Goal: Transaction & Acquisition: Purchase product/service

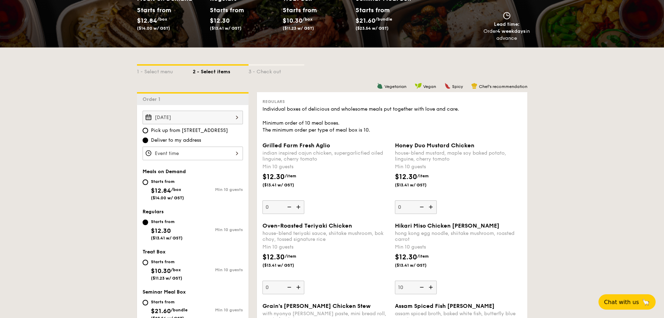
scroll to position [104, 0]
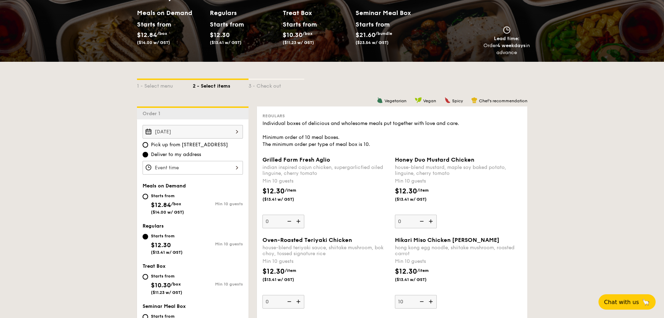
select select
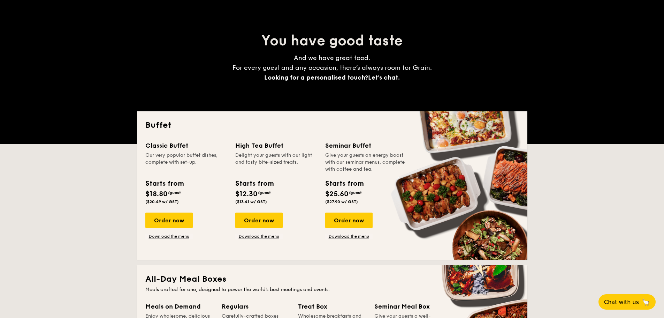
scroll to position [99, 0]
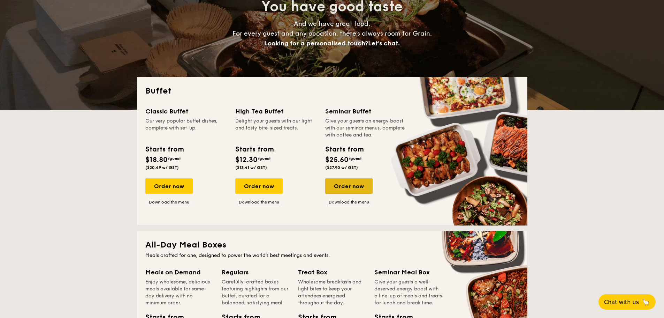
click at [351, 190] on div "Order now" at bounding box center [348, 185] width 47 height 15
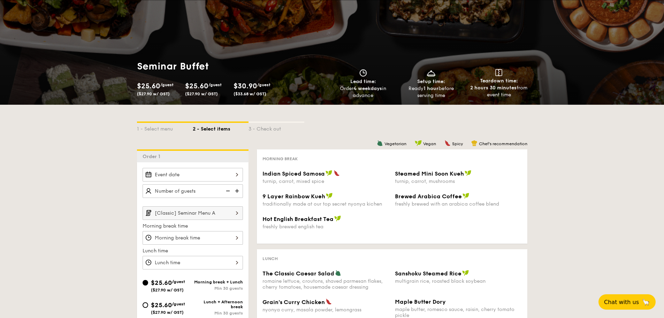
scroll to position [113, 0]
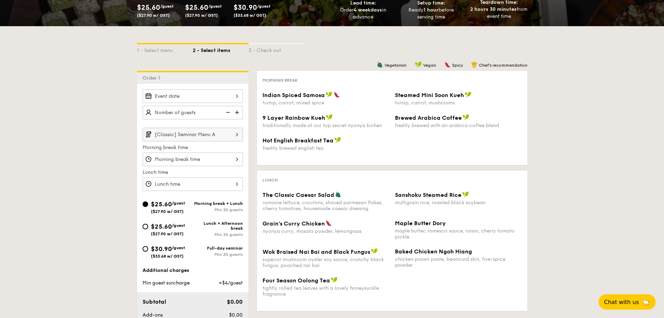
select select
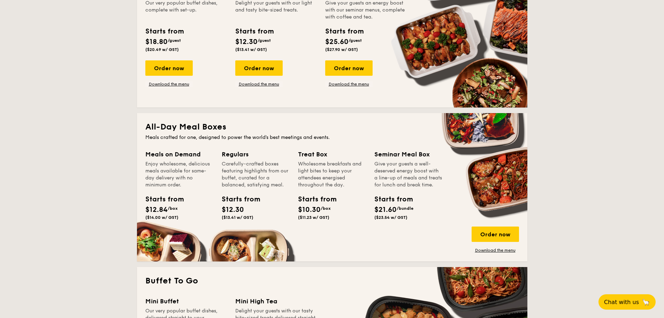
scroll to position [218, 0]
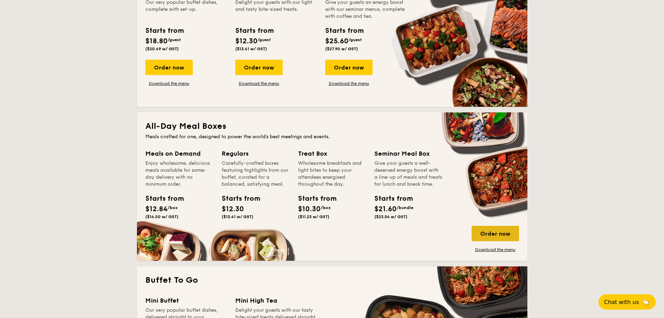
click at [517, 229] on div "Order now" at bounding box center [495, 233] width 47 height 15
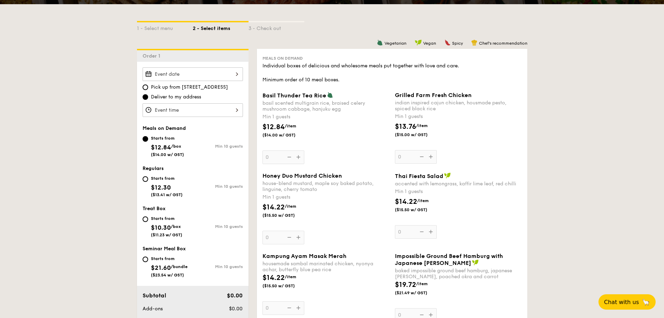
scroll to position [174, 0]
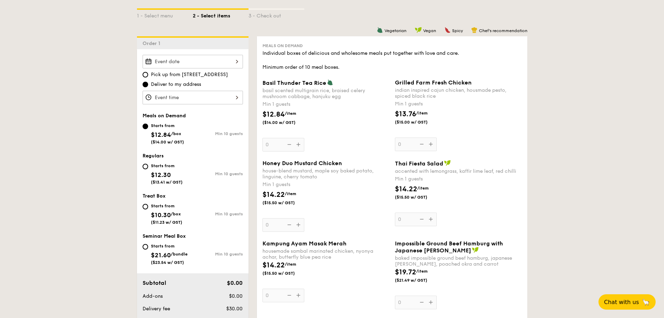
click at [220, 62] on div at bounding box center [193, 62] width 100 height 14
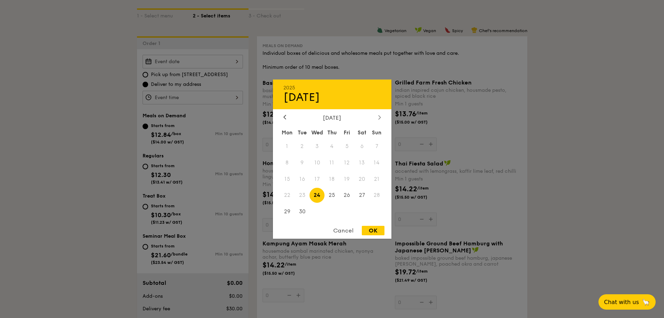
click at [379, 118] on icon at bounding box center [379, 117] width 3 height 5
click at [330, 212] on span "30" at bounding box center [332, 211] width 15 height 15
click at [378, 234] on div "OK" at bounding box center [373, 230] width 23 height 9
type input "Oct 30, 2025"
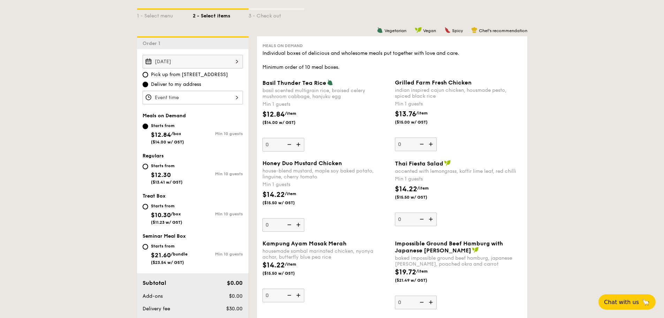
click at [188, 100] on div at bounding box center [193, 98] width 100 height 14
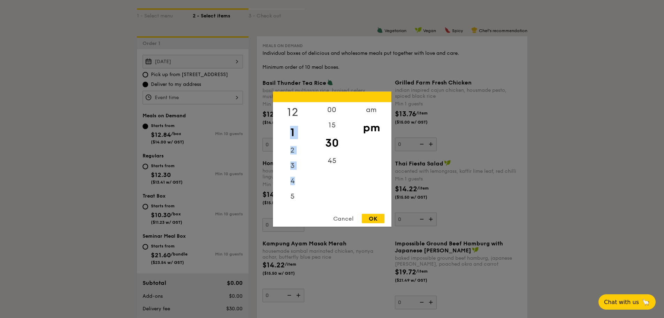
drag, startPoint x: 297, startPoint y: 180, endPoint x: 302, endPoint y: 114, distance: 66.8
click at [302, 114] on div "12 1 2 3 4 5 6 7 8 9 10 11" at bounding box center [292, 155] width 39 height 106
click at [293, 201] on div "11" at bounding box center [292, 200] width 39 height 15
click at [294, 201] on div "11" at bounding box center [292, 200] width 39 height 15
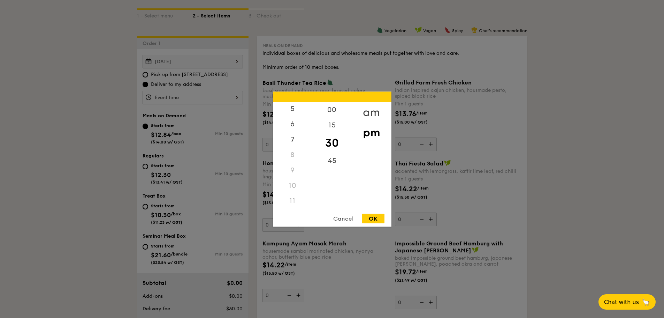
click at [375, 112] on div "am" at bounding box center [371, 112] width 39 height 20
click at [292, 200] on div "11" at bounding box center [292, 203] width 39 height 20
click at [373, 219] on div "OK" at bounding box center [373, 217] width 23 height 9
type input "11:30AM"
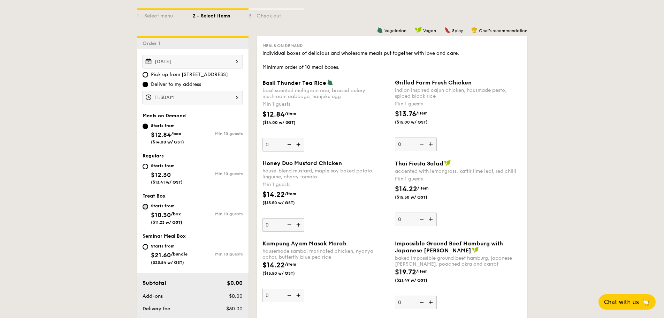
click at [144, 250] on div "Starts from $21.60 /bundle ($23.54 w/ GST)" at bounding box center [168, 253] width 50 height 23
click at [144, 249] on input "Starts from $21.60 /bundle ($23.54 w/ GST) Min 10 guests" at bounding box center [146, 247] width 6 height 6
radio input "true"
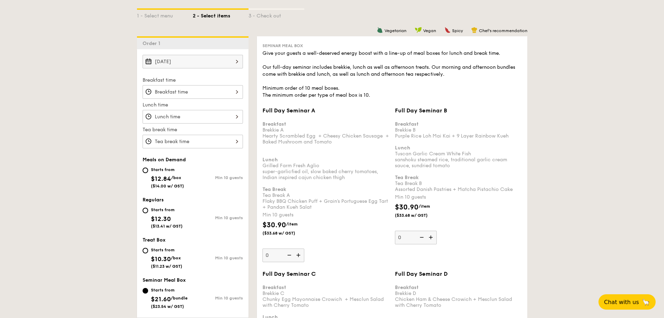
click at [216, 93] on div at bounding box center [193, 92] width 100 height 14
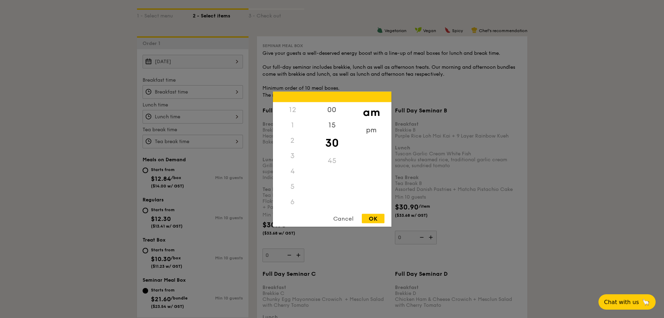
scroll to position [77, 0]
click at [297, 156] on div "8" at bounding box center [292, 158] width 39 height 20
click at [338, 113] on div "00" at bounding box center [331, 112] width 39 height 20
click at [372, 217] on div "OK" at bounding box center [373, 217] width 23 height 9
type input "8:00AM"
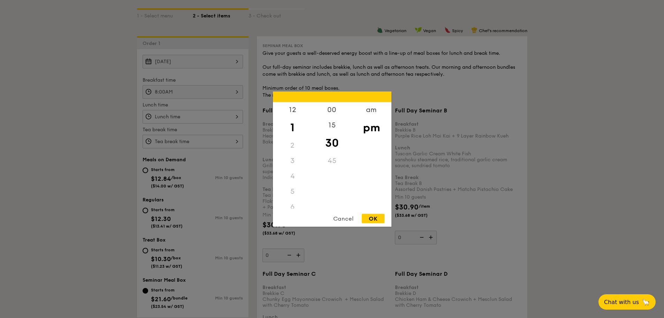
click at [185, 120] on div "12 1 2 3 4 5 6 7 8 9 10 11 00 15 30 45 am pm Cancel OK" at bounding box center [193, 117] width 100 height 14
click at [292, 111] on div "12" at bounding box center [292, 112] width 39 height 20
click at [331, 109] on div "00" at bounding box center [331, 112] width 39 height 20
click at [373, 220] on div "OK" at bounding box center [373, 217] width 23 height 9
type input "12:00PM"
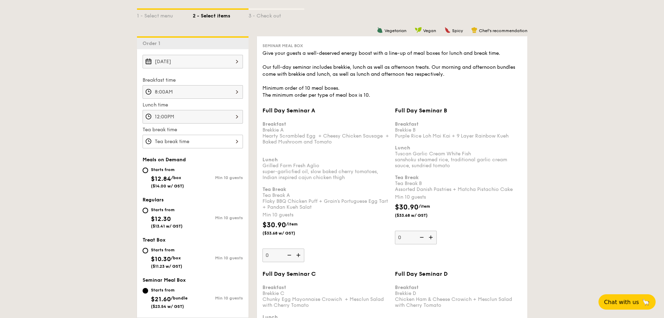
click at [194, 140] on div "12 1 2 3 4 5 6 7 8 9 10 11 00 15 30 45 am pm Cancel OK" at bounding box center [193, 142] width 100 height 14
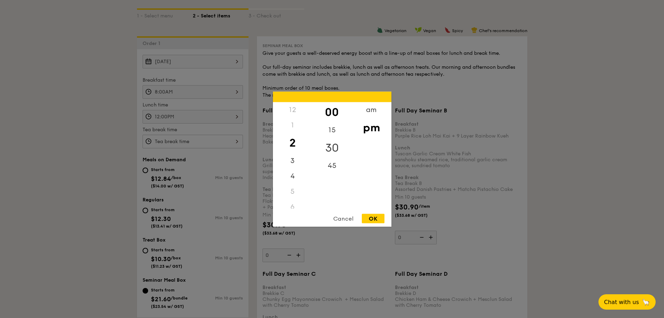
click at [334, 149] on div "30" at bounding box center [331, 147] width 39 height 20
click at [372, 216] on div "OK" at bounding box center [373, 217] width 23 height 9
type input "2:30PM"
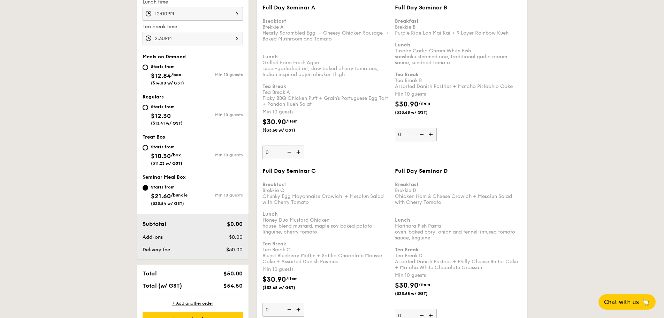
scroll to position [279, 0]
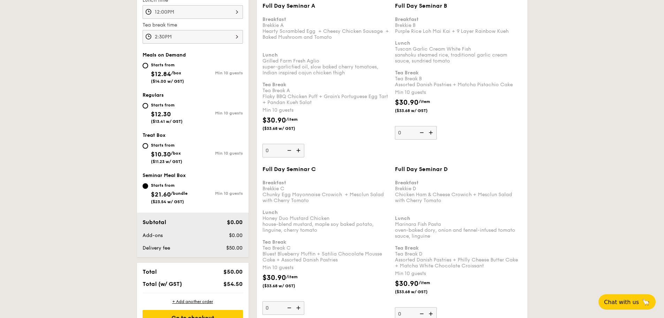
click at [298, 153] on img at bounding box center [299, 150] width 10 height 13
click at [298, 153] on input "0" at bounding box center [284, 151] width 42 height 14
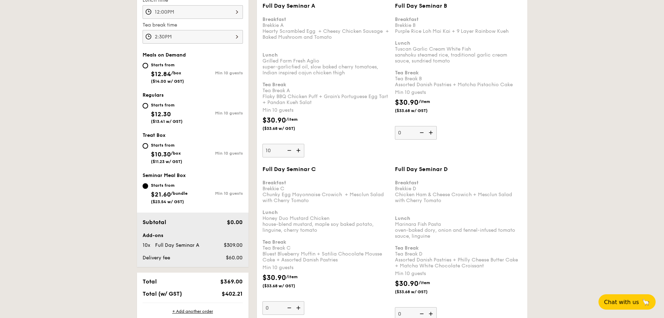
click at [289, 154] on img at bounding box center [289, 150] width 10 height 13
click at [289, 154] on input "10" at bounding box center [284, 151] width 42 height 14
type input "0"
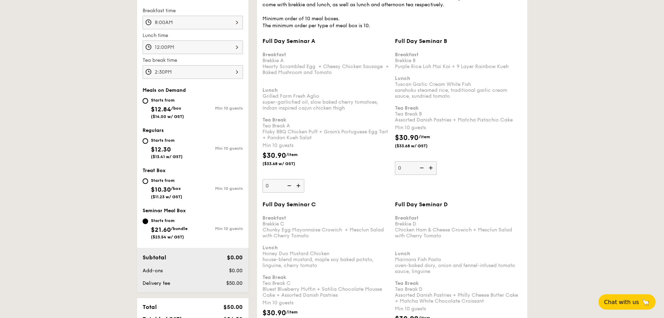
scroll to position [244, 0]
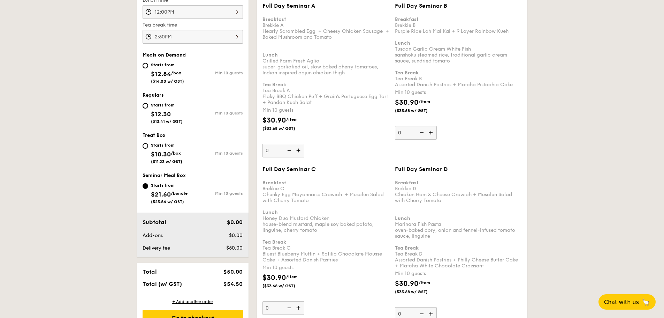
click at [458, 208] on div "Breakfast Brekkie D Chicken Ham & Cheese Crowich + Mesclun Salad with Cherry To…" at bounding box center [458, 221] width 127 height 95
click at [437, 307] on input "0" at bounding box center [416, 314] width 42 height 14
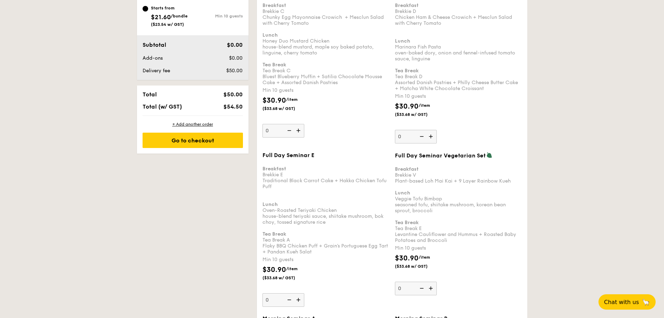
scroll to position [386, 0]
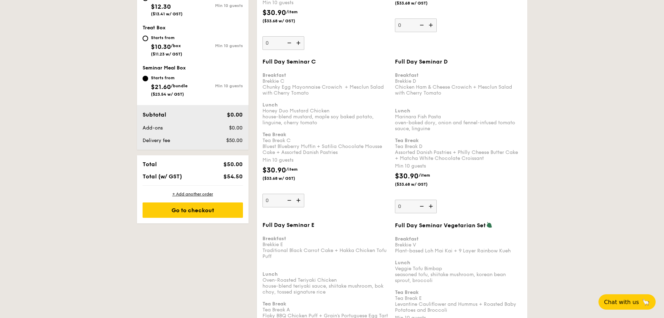
click at [434, 207] on img at bounding box center [431, 205] width 10 height 13
click at [434, 207] on input "0" at bounding box center [416, 206] width 42 height 14
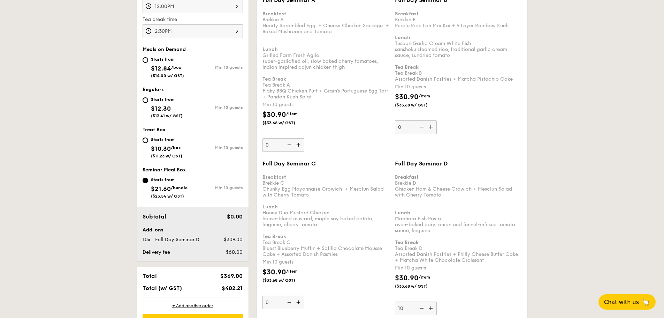
scroll to position [352, 0]
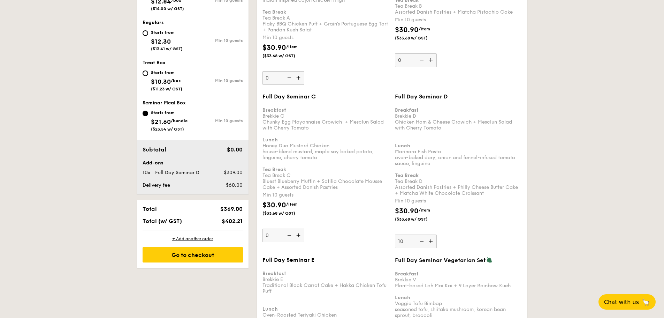
click at [405, 108] on b "Breakfast" at bounding box center [407, 110] width 24 height 6
click at [405, 234] on input "10" at bounding box center [416, 241] width 42 height 14
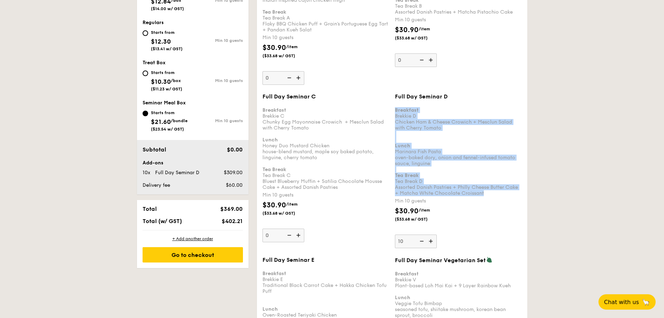
drag, startPoint x: 395, startPoint y: 110, endPoint x: 484, endPoint y: 193, distance: 121.9
click at [484, 193] on div "Breakfast Brekkie D Chicken Ham & Cheese Crowich + Mesclun Salad with Cherry To…" at bounding box center [458, 148] width 127 height 95
copy div "Breakfast Brekkie D Chicken Ham & Cheese Crowich + Mesclun Salad with Cherry To…"
click at [434, 239] on img at bounding box center [431, 240] width 10 height 13
click at [434, 239] on input "10" at bounding box center [416, 241] width 42 height 14
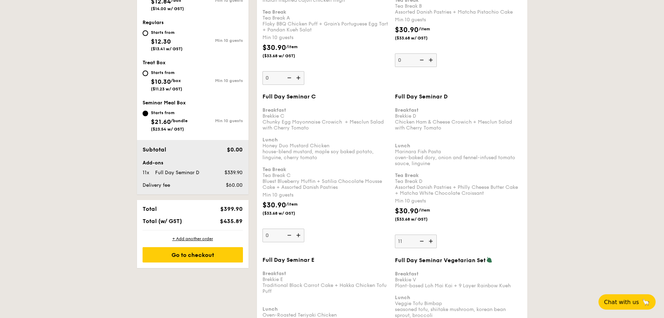
click at [421, 243] on img at bounding box center [421, 240] width 10 height 13
click at [421, 243] on input "11" at bounding box center [416, 241] width 42 height 14
type input "10"
click at [475, 225] on div "$30.90 /item ($33.68 w/ GST)" at bounding box center [458, 218] width 133 height 24
click at [437, 234] on input "10" at bounding box center [416, 241] width 42 height 14
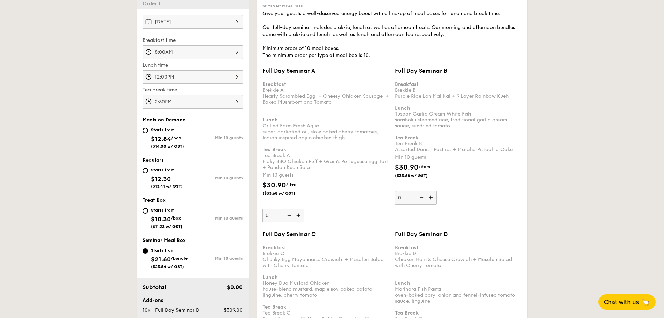
scroll to position [212, 0]
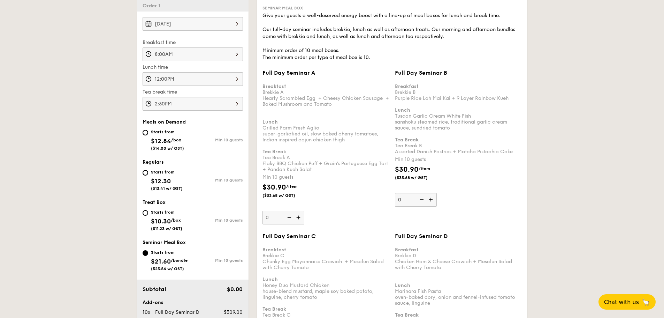
click at [297, 217] on img at bounding box center [299, 217] width 10 height 13
click at [297, 217] on input "0" at bounding box center [284, 218] width 42 height 14
type input "10"
click at [342, 214] on div "Full Day Seminar A Breakfast Brekkie A Hearty Scrambled Egg  + Cheesy Chicken S…" at bounding box center [326, 146] width 127 height 155
click at [304, 214] on input "10" at bounding box center [284, 218] width 42 height 14
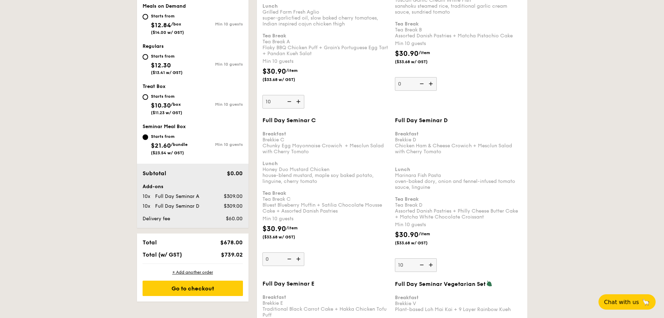
scroll to position [352, 0]
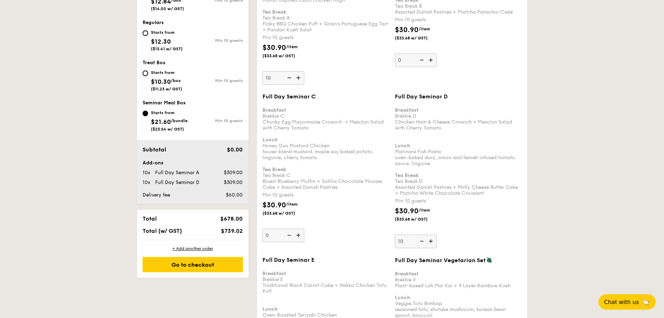
click at [342, 214] on div "$30.90 /item ($33.68 w/ GST)" at bounding box center [326, 212] width 133 height 24
click at [304, 228] on input "0" at bounding box center [284, 235] width 42 height 14
click at [362, 211] on div "$30.90 /item ($33.68 w/ GST)" at bounding box center [326, 212] width 133 height 24
click at [304, 228] on input "0" at bounding box center [284, 235] width 42 height 14
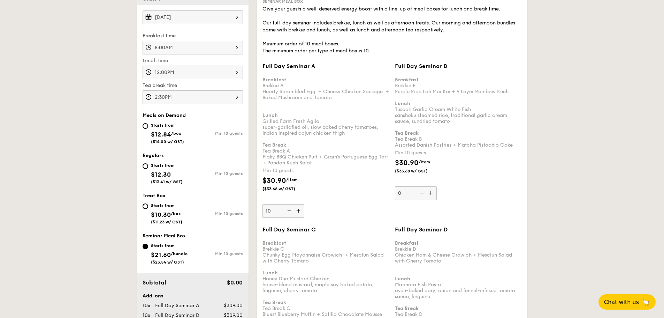
scroll to position [212, 0]
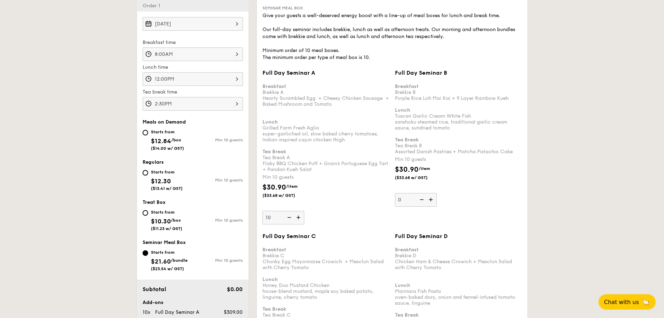
click at [433, 202] on img at bounding box center [431, 199] width 10 height 13
click at [433, 202] on input "0" at bounding box center [416, 200] width 42 height 14
type input "10"
click at [515, 202] on div "Full Day Seminar B Breakfast Brekkie B Purple Rice Loh Mai Kai + 9 Layer Rainbo…" at bounding box center [458, 137] width 127 height 137
click at [437, 202] on input "10" at bounding box center [416, 200] width 42 height 14
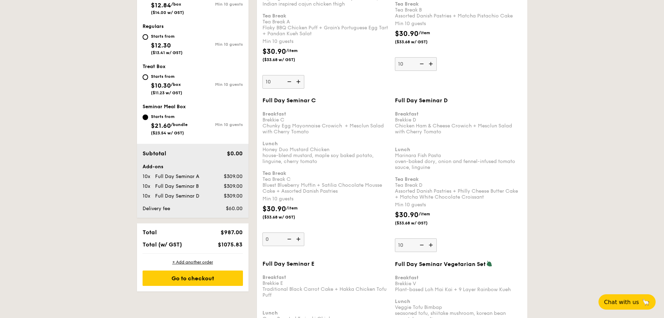
scroll to position [352, 0]
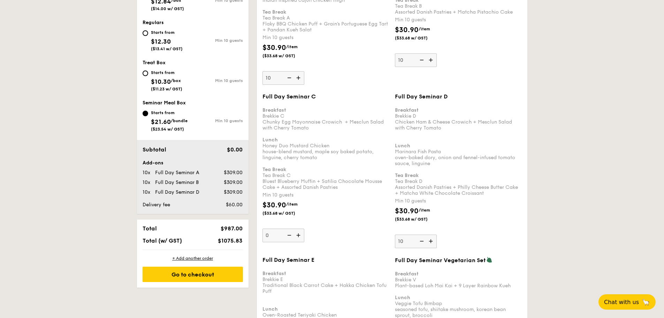
click at [372, 201] on div "$30.90 /item ($33.68 w/ GST)" at bounding box center [326, 212] width 133 height 24
click at [304, 228] on input "0" at bounding box center [284, 235] width 42 height 14
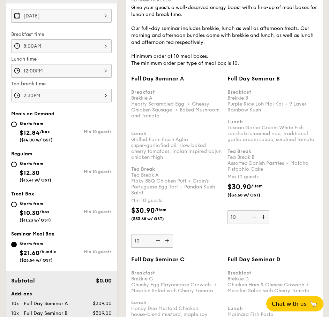
scroll to position [282, 0]
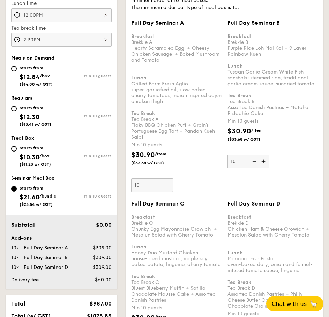
click at [135, 244] on b "Lunch" at bounding box center [138, 247] width 15 height 6
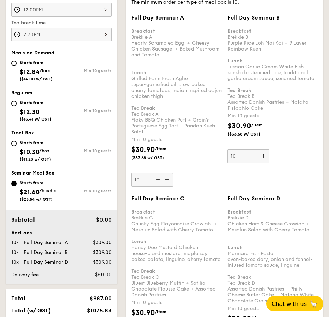
click at [155, 71] on div "Breakfast Brekkie A Hearty Scrambled Egg  + Cheesy Chicken Sausage  + Baked Mus…" at bounding box center [176, 78] width 91 height 113
click at [155, 173] on input "10" at bounding box center [152, 180] width 42 height 14
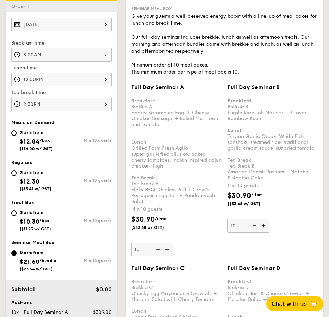
click at [152, 124] on div "Breakfast Brekkie A Hearty Scrambled Egg  + Cheesy Chicken Sausage  + Baked Mus…" at bounding box center [176, 148] width 91 height 113
click at [152, 243] on input "10" at bounding box center [152, 250] width 42 height 14
drag, startPoint x: 160, startPoint y: 126, endPoint x: 131, endPoint y: 114, distance: 31.7
click at [131, 114] on div "Full Day Seminar A Breakfast Brekkie A Hearty Scrambled Egg  + Cheesy Chicken S…" at bounding box center [176, 170] width 96 height 173
copy div "Hearty Scrambled Egg  + Cheesy Chicken Sausage  + Baked Mushroom and Tomato"
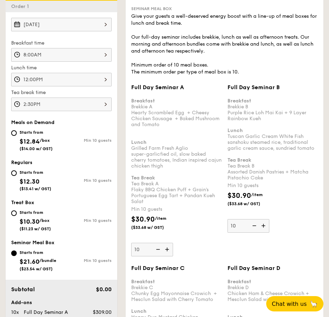
click at [238, 119] on div "Breakfast Brekkie B Purple Rice Loh Mai Kai + 9 Layer Rainbow Kueh Lunch Tuscan…" at bounding box center [272, 136] width 91 height 89
click at [238, 219] on input "10" at bounding box center [248, 226] width 42 height 14
drag, startPoint x: 227, startPoint y: 113, endPoint x: 264, endPoint y: 122, distance: 38.2
click at [264, 122] on div "Full Day Seminar B Breakfast Brekkie B Purple Rice Loh Mai Kai + 9 Layer Rainbo…" at bounding box center [273, 158] width 96 height 149
copy div "Purple Rice Loh Mai Kai + 9 Layer Rainbow Kueh"
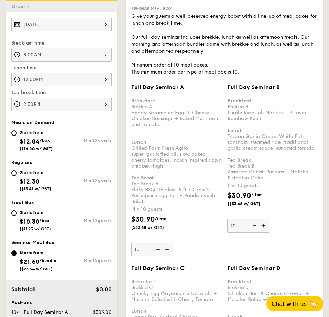
click at [230, 138] on div "Breakfast Brekkie B Purple Rice Loh Mai Kai + 9 Layer Rainbow Kueh Lunch Tuscan…" at bounding box center [272, 136] width 91 height 89
click at [230, 219] on input "10" at bounding box center [248, 226] width 42 height 14
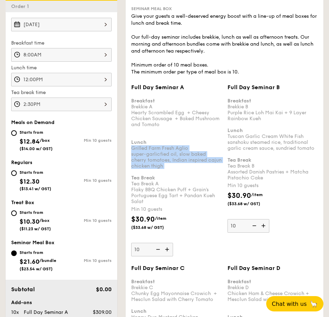
drag, startPoint x: 131, startPoint y: 148, endPoint x: 184, endPoint y: 170, distance: 56.9
click at [184, 170] on div "Breakfast Brekkie A Hearty Scrambled Egg  + Cheesy Chicken Sausage  + Baked Mus…" at bounding box center [176, 148] width 91 height 113
copy div "Grilled Farm Fresh Aglio super-garlicfied oil, slow baked cherry tomatoes, Indi…"
click at [265, 158] on div "Breakfast Brekkie B Purple Rice Loh Mai Kai + 9 Layer Rainbow Kueh Lunch Tuscan…" at bounding box center [272, 136] width 91 height 89
click at [265, 219] on input "10" at bounding box center [248, 226] width 42 height 14
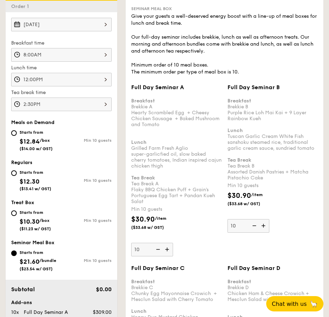
click at [226, 139] on div "Full Day Seminar B Breakfast Brekkie B Purple Rice Loh Mai Kai + 9 Layer Rainbo…" at bounding box center [273, 158] width 96 height 149
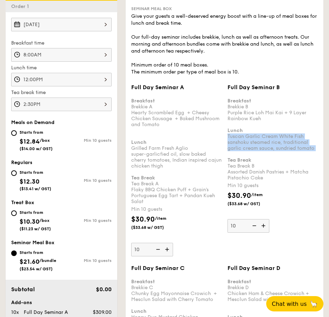
drag, startPoint x: 226, startPoint y: 136, endPoint x: 317, endPoint y: 153, distance: 92.8
click at [317, 153] on div "Full Day Seminar B Breakfast Brekkie B Purple Rice Loh Mai Kai + 9 Layer Rainbo…" at bounding box center [273, 158] width 96 height 149
copy div "Tuscan Garlic Cream White Fish sanshoku steamed rice, traditional garlic cream …"
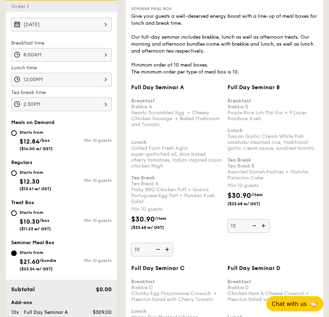
click at [151, 129] on div "Breakfast Brekkie A Hearty Scrambled Egg  + Cheesy Chicken Sausage  + Baked Mus…" at bounding box center [176, 148] width 91 height 113
click at [151, 243] on input "10" at bounding box center [152, 250] width 42 height 14
click at [136, 187] on div "Breakfast Brekkie A Hearty Scrambled Egg  + Cheesy Chicken Sausage  + Baked Mus…" at bounding box center [176, 148] width 91 height 113
click at [136, 243] on input "10" at bounding box center [152, 250] width 42 height 14
drag, startPoint x: 132, startPoint y: 188, endPoint x: 204, endPoint y: 203, distance: 73.5
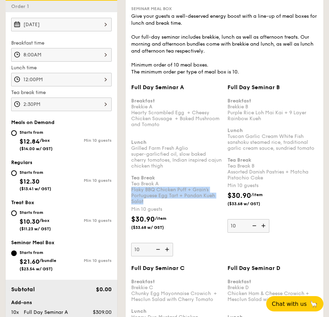
click at [204, 203] on div "Breakfast Brekkie A Hearty Scrambled Egg  + Cheesy Chicken Sausage  + Baked Mus…" at bounding box center [176, 148] width 91 height 113
copy div "Flaky BBQ Chicken Puff + Grain's Portuguese Egg Tart + Pandan Kueh Salat"
drag, startPoint x: 234, startPoint y: 171, endPoint x: 228, endPoint y: 172, distance: 6.7
click at [234, 171] on div "Breakfast Brekkie B Purple Rice Loh Mai Kai + 9 Layer Rainbow Kueh Lunch Tuscan…" at bounding box center [272, 136] width 91 height 89
click at [234, 219] on input "10" at bounding box center [248, 226] width 42 height 14
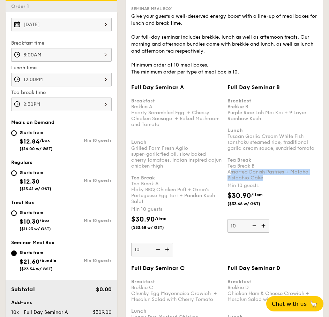
drag, startPoint x: 230, startPoint y: 171, endPoint x: 275, endPoint y: 179, distance: 45.4
click at [275, 179] on div "Breakfast Brekkie B Purple Rice Loh Mai Kai + 9 Layer Rainbow Kueh Lunch Tuscan…" at bounding box center [272, 136] width 91 height 89
click at [244, 176] on div "Breakfast Brekkie B Purple Rice Loh Mai Kai + 9 Layer Rainbow Kueh Lunch Tuscan…" at bounding box center [272, 136] width 91 height 89
click at [244, 219] on input "10" at bounding box center [248, 226] width 42 height 14
drag, startPoint x: 225, startPoint y: 171, endPoint x: 270, endPoint y: 177, distance: 44.7
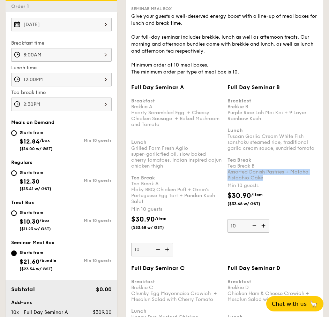
click at [270, 177] on div "Full Day Seminar B Breakfast Brekkie B Purple Rice Loh Mai Kai + 9 Layer Rainbo…" at bounding box center [273, 158] width 96 height 149
copy div "Assorted Danish Pastries + Matcha Pistachio Cake"
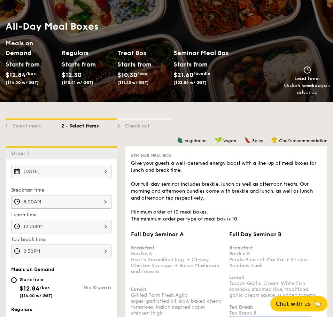
scroll to position [0, 0]
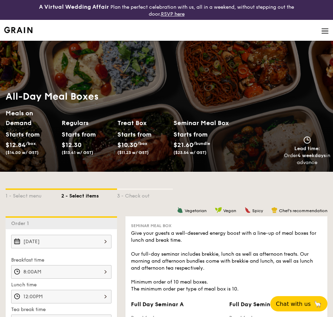
click at [141, 76] on div "Catering" at bounding box center [166, 79] width 325 height 7
select select
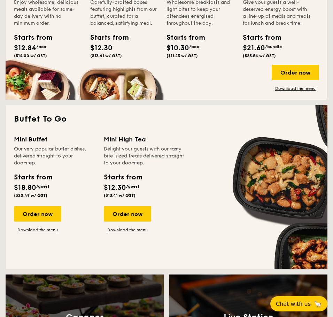
scroll to position [314, 0]
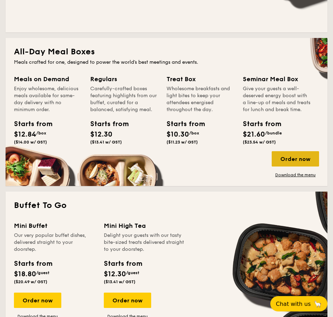
click at [288, 151] on div "Order now" at bounding box center [295, 158] width 47 height 15
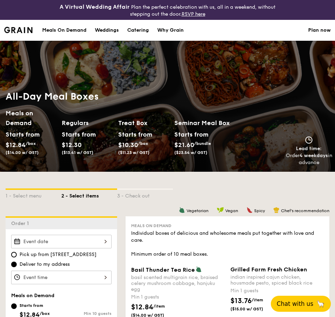
click at [281, 301] on span "Chat with us" at bounding box center [295, 304] width 37 height 7
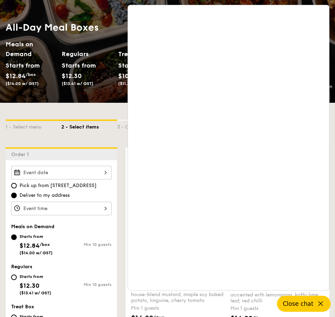
scroll to position [70, 0]
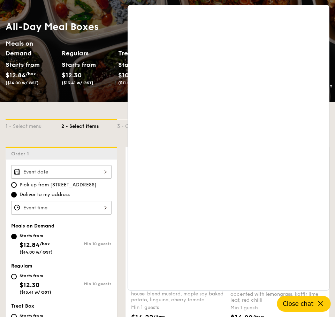
click at [310, 305] on span "Close chat" at bounding box center [298, 304] width 31 height 7
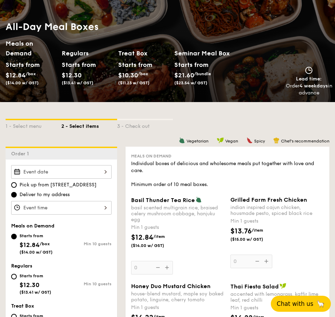
click at [304, 304] on span "Chat with us" at bounding box center [295, 304] width 37 height 7
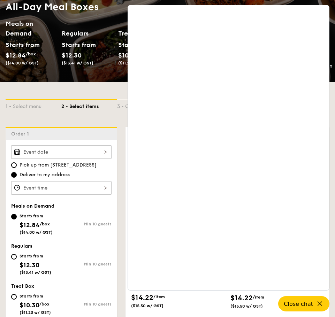
scroll to position [70, 0]
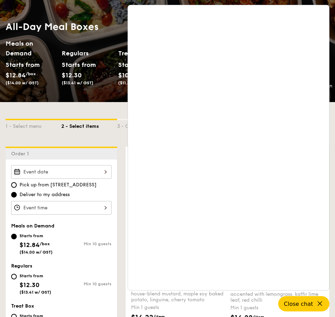
click at [112, 89] on div "Regulars Starts from $12.30 ($13.41 w/ GST)" at bounding box center [90, 72] width 56 height 48
click at [311, 307] on span "Close chat" at bounding box center [298, 304] width 31 height 7
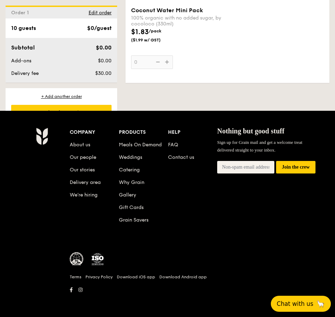
scroll to position [1603, 0]
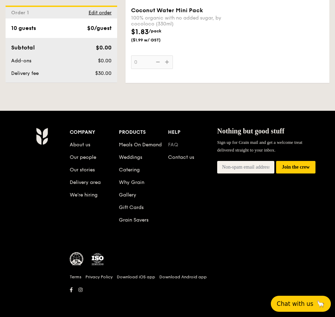
click at [172, 145] on link "FAQ" at bounding box center [173, 145] width 10 height 6
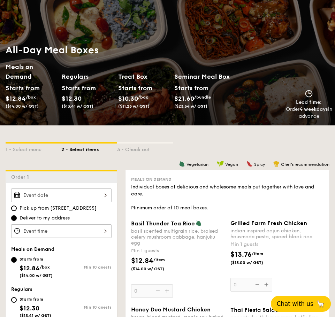
scroll to position [0, 0]
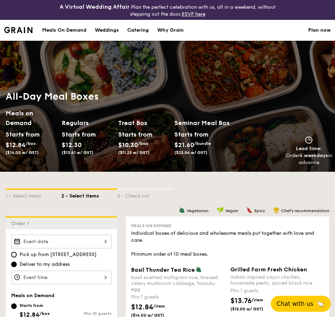
click at [90, 26] on link "Meals On Demand" at bounding box center [64, 30] width 53 height 21
click at [80, 27] on div "Meals On Demand" at bounding box center [64, 30] width 44 height 21
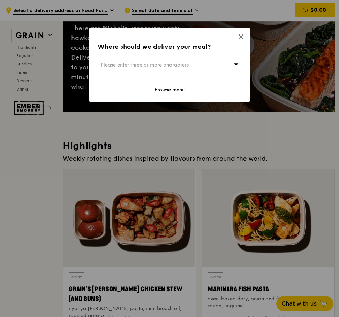
scroll to position [174, 0]
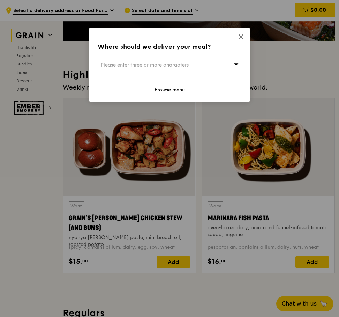
click at [239, 38] on icon at bounding box center [241, 36] width 6 height 6
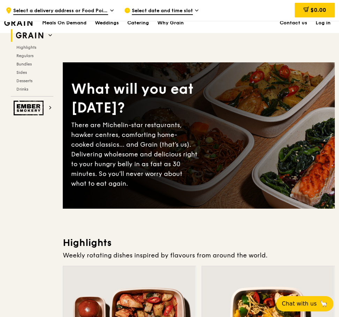
scroll to position [0, 0]
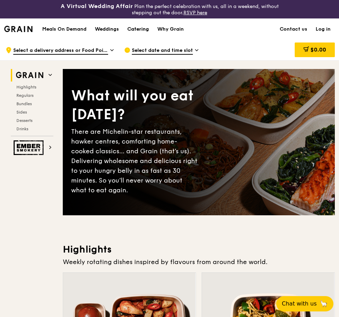
click at [144, 29] on div "Catering" at bounding box center [138, 29] width 22 height 21
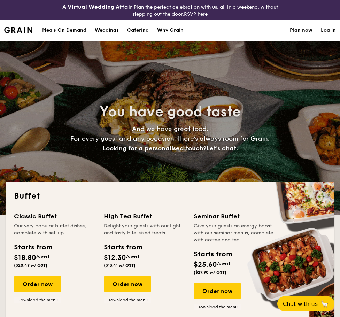
select select
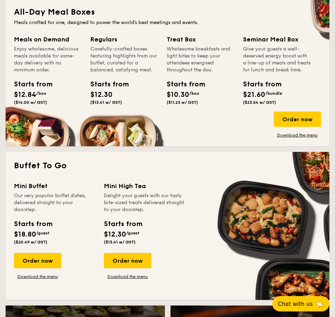
scroll to position [314, 0]
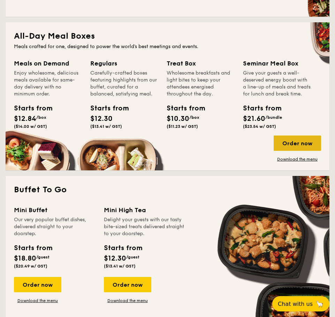
click at [297, 141] on div "Order now" at bounding box center [297, 143] width 47 height 15
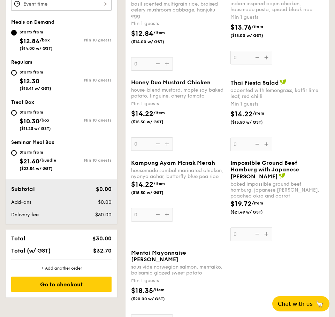
scroll to position [279, 0]
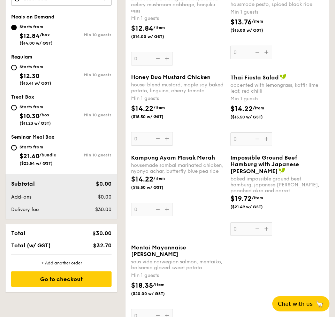
click at [18, 148] on div "Starts from $21.60 /bundle ($23.54 w/ GST)" at bounding box center [36, 154] width 50 height 23
click at [17, 148] on input "Starts from $21.60 /bundle ($23.54 w/ GST) Min 10 guests" at bounding box center [14, 148] width 6 height 6
radio input "true"
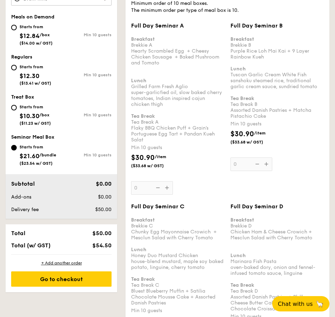
click at [200, 100] on div "Breakfast Brekkie A Hearty Scrambled Egg  + Cheesy Chicken Sausage  + Baked Mus…" at bounding box center [178, 86] width 94 height 113
click at [173, 181] on input "0" at bounding box center [152, 188] width 42 height 14
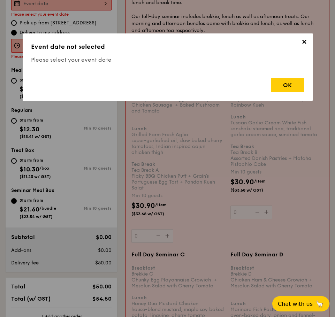
scroll to position [206, 0]
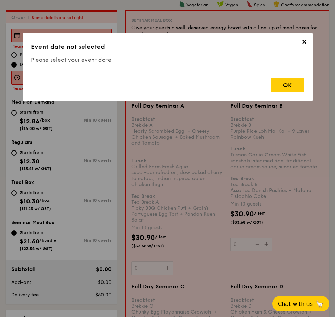
click at [298, 46] on h3 "Event date not selected" at bounding box center [167, 47] width 273 height 10
click at [301, 44] on span "✕" at bounding box center [305, 43] width 10 height 10
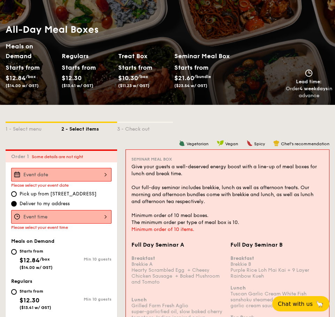
scroll to position [67, 0]
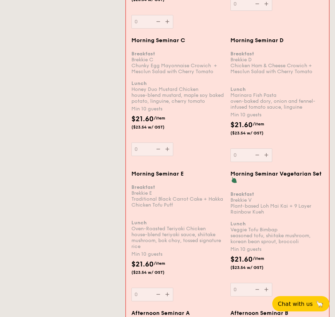
select select
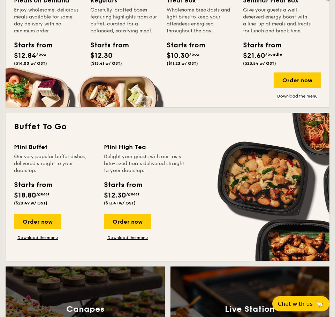
scroll to position [315, 0]
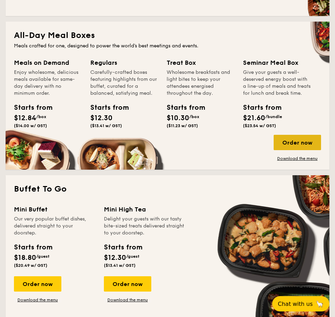
click at [282, 144] on div "Order now" at bounding box center [297, 142] width 47 height 15
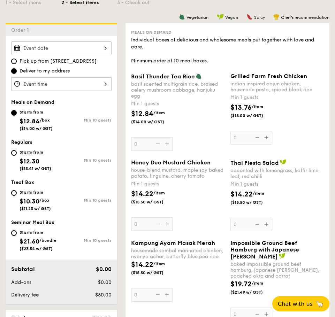
scroll to position [209, 0]
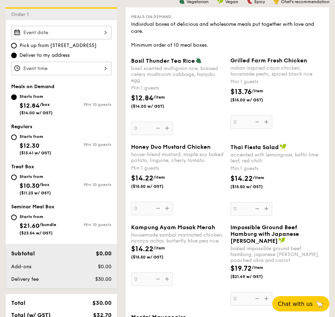
click at [30, 216] on div "Starts from" at bounding box center [38, 217] width 37 height 6
click at [17, 216] on input "Starts from $21.60 /bundle ($23.54 w/ GST) Min 10 guests" at bounding box center [14, 218] width 6 height 6
radio input "true"
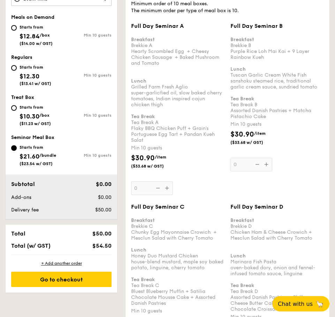
scroll to position [279, 0]
click at [168, 193] on div "Full Day Seminar A Breakfast Brekkie A Hearty Scrambled Egg  + Cheesy Chicken S…" at bounding box center [178, 108] width 94 height 173
click at [168, 193] on input "0" at bounding box center [152, 188] width 42 height 14
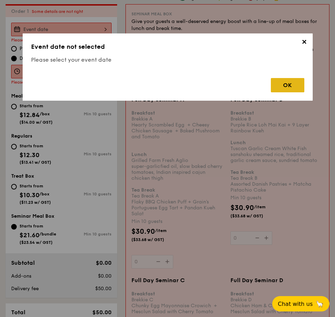
scroll to position [206, 0]
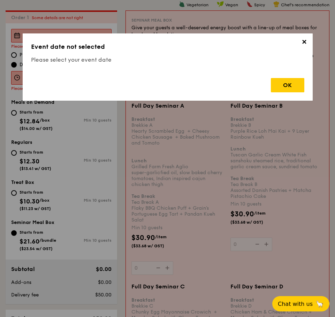
click at [300, 45] on span "✕" at bounding box center [305, 43] width 10 height 10
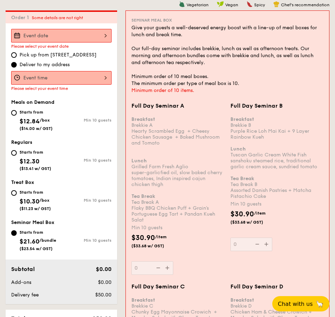
click at [66, 36] on div at bounding box center [61, 36] width 100 height 14
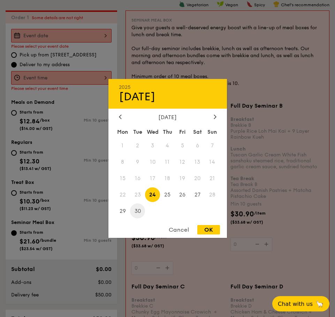
click at [135, 212] on span "30" at bounding box center [137, 211] width 15 height 15
click at [215, 113] on div "2025 Sep 30 September 2025 Mon Tue Wed Thu Fri Sat Sun 1 2 3 4 5 6 7 8 9 10 11 …" at bounding box center [167, 158] width 119 height 159
click at [216, 116] on icon at bounding box center [215, 117] width 2 height 4
click at [170, 214] on span "30" at bounding box center [167, 211] width 15 height 15
click at [211, 231] on div "OK" at bounding box center [208, 229] width 23 height 9
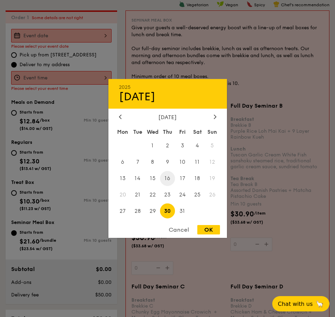
type input "Oct 30, 2025"
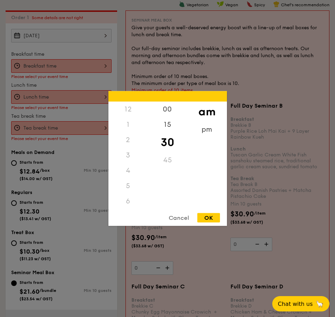
click at [66, 71] on div "12 1 2 3 4 5 6 7 8 9 10 11 00 15 30 45 am pm Cancel OK" at bounding box center [61, 66] width 100 height 14
click at [131, 157] on div "8" at bounding box center [127, 158] width 39 height 20
click at [209, 214] on div "OK" at bounding box center [208, 217] width 23 height 9
type input "8:30AM"
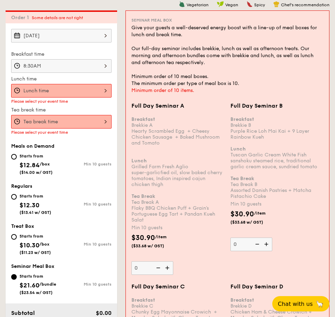
click at [50, 88] on div at bounding box center [61, 91] width 100 height 14
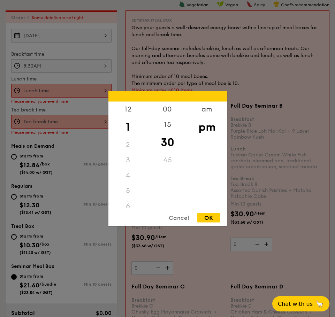
click at [216, 218] on div "OK" at bounding box center [208, 217] width 23 height 9
type input "1:30PM"
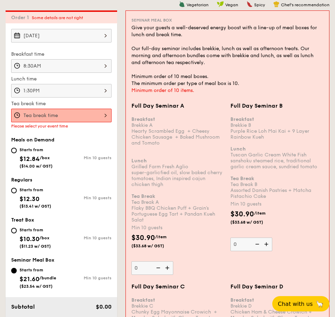
click at [71, 116] on div at bounding box center [61, 116] width 100 height 14
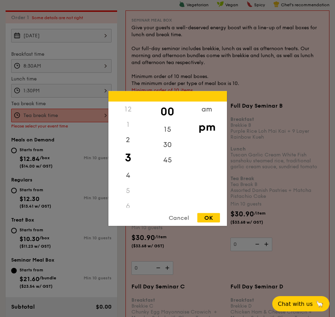
click at [207, 221] on div "OK" at bounding box center [208, 217] width 23 height 9
type input "3:00PM"
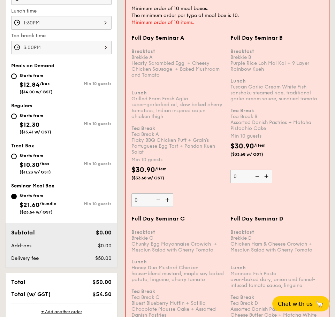
scroll to position [311, 0]
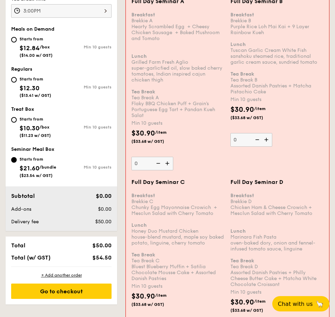
click at [171, 170] on img at bounding box center [168, 163] width 10 height 13
click at [171, 171] on input "0" at bounding box center [152, 164] width 42 height 14
type input "10"
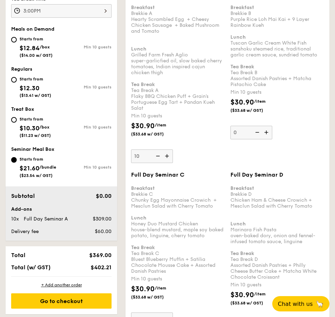
click at [268, 139] on img at bounding box center [267, 132] width 10 height 13
click at [268, 139] on input "0" at bounding box center [251, 133] width 42 height 14
type input "10"
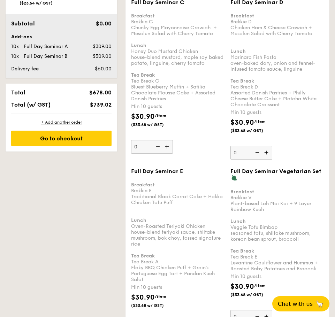
scroll to position [485, 0]
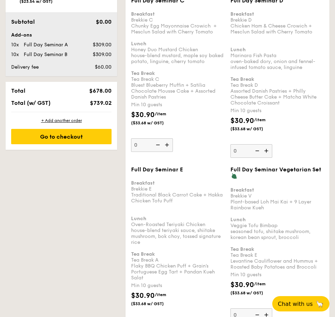
click at [268, 158] on img at bounding box center [267, 150] width 10 height 13
click at [268, 158] on input "0" at bounding box center [251, 151] width 42 height 14
type input "10"
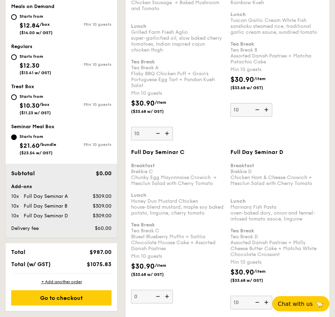
scroll to position [346, 0]
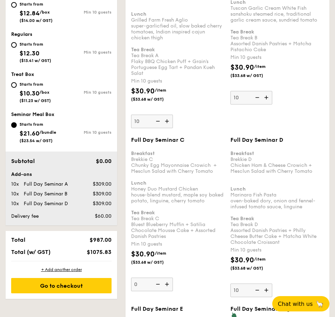
click at [169, 128] on img at bounding box center [168, 121] width 10 height 13
click at [169, 128] on input "10" at bounding box center [152, 122] width 42 height 14
type input "11"
click at [269, 104] on img at bounding box center [267, 97] width 10 height 13
click at [269, 104] on input "10" at bounding box center [251, 98] width 42 height 14
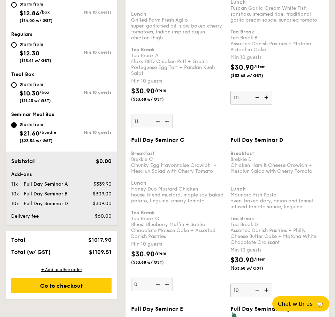
type input "11"
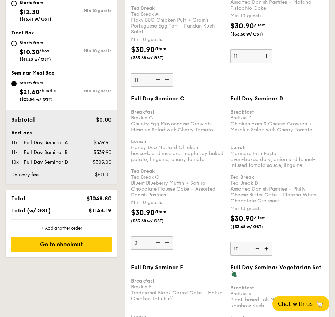
scroll to position [450, 0]
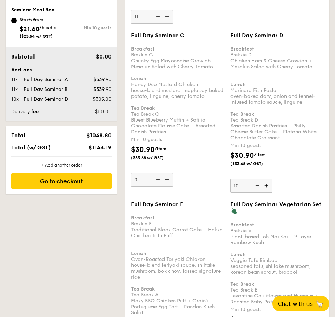
click at [264, 192] on img at bounding box center [267, 185] width 10 height 13
click at [264, 193] on input "10" at bounding box center [251, 186] width 42 height 14
type input "11"
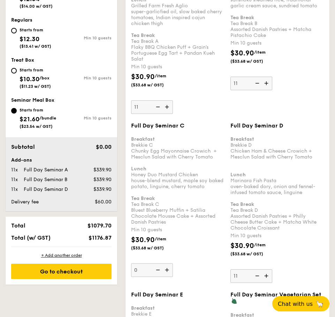
scroll to position [346, 0]
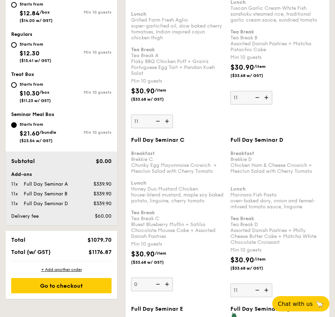
click at [170, 128] on img at bounding box center [168, 121] width 10 height 13
click at [170, 128] on input "11" at bounding box center [152, 122] width 42 height 14
type input "12"
click at [264, 100] on img at bounding box center [267, 97] width 10 height 13
click at [264, 100] on input "11" at bounding box center [251, 98] width 42 height 14
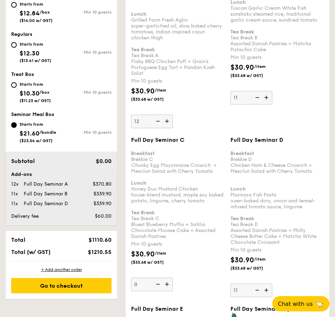
type input "12"
click at [219, 143] on div "Full Day Seminar C" at bounding box center [178, 140] width 94 height 7
click at [173, 278] on input "0" at bounding box center [152, 285] width 42 height 14
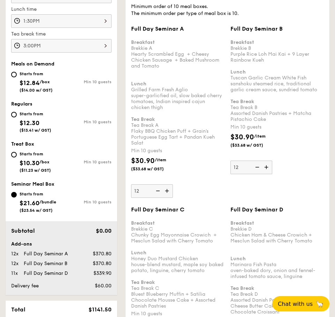
click at [219, 148] on div "Min 10 guests" at bounding box center [178, 151] width 94 height 7
click at [173, 184] on input "12" at bounding box center [152, 191] width 42 height 14
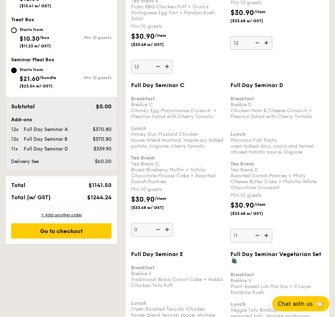
scroll to position [415, 0]
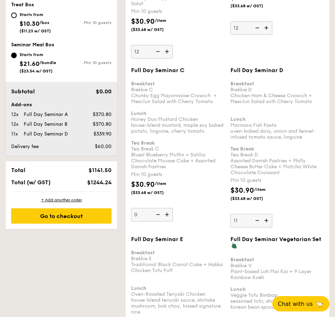
click at [219, 148] on div "Breakfast Brekkie C Chunky Egg Mayonnaise Crowich  + Mesclun Salad with Cherry …" at bounding box center [178, 122] width 94 height 95
click at [173, 208] on input "0" at bounding box center [152, 215] width 42 height 14
click at [93, 216] on div "Go to checkout" at bounding box center [61, 216] width 100 height 15
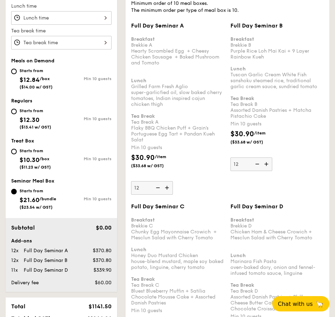
scroll to position [349, 0]
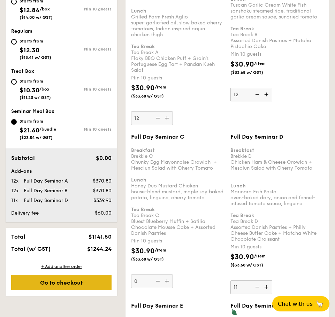
click at [39, 285] on div "Go to checkout" at bounding box center [61, 282] width 100 height 15
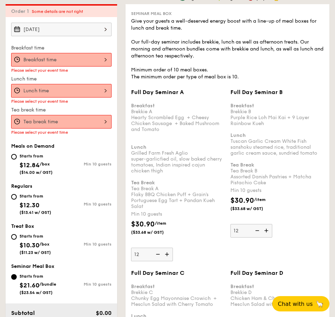
scroll to position [206, 0]
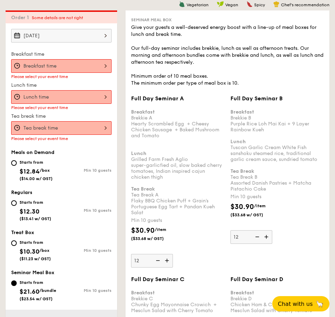
click at [64, 36] on div "Oct 30, 2025" at bounding box center [61, 36] width 100 height 14
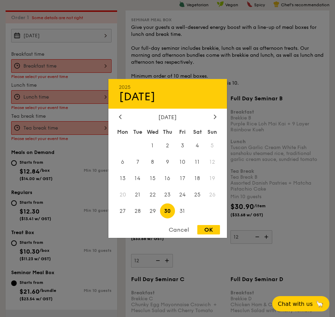
click at [53, 68] on div at bounding box center [167, 158] width 335 height 317
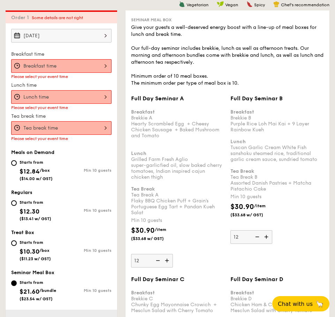
click at [95, 74] on div "Please select your event time" at bounding box center [61, 76] width 100 height 5
click at [92, 67] on div at bounding box center [61, 66] width 100 height 14
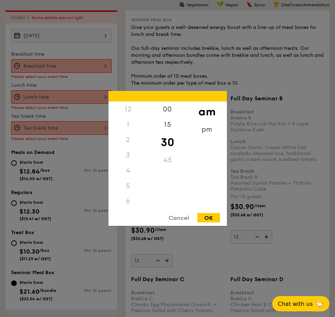
scroll to position [77, 0]
click at [218, 219] on div "OK" at bounding box center [208, 217] width 23 height 9
type input "10:30AM"
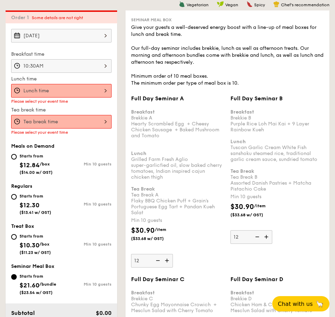
click at [61, 87] on div at bounding box center [167, 158] width 335 height 317
click at [86, 93] on div at bounding box center [61, 91] width 100 height 14
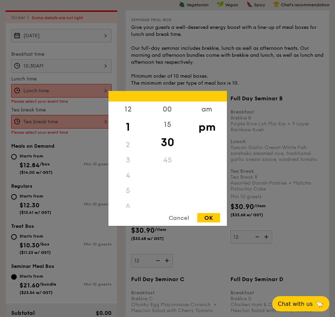
click at [207, 221] on div "OK" at bounding box center [208, 217] width 23 height 9
type input "1:30PM"
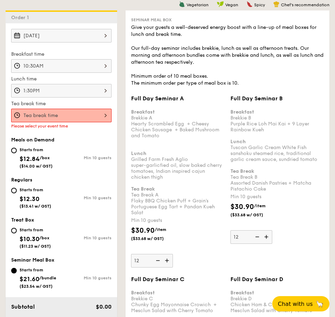
click at [74, 115] on div at bounding box center [61, 116] width 100 height 14
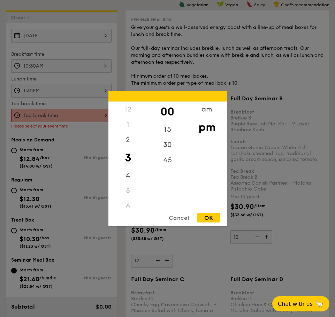
click at [201, 221] on div "OK" at bounding box center [208, 217] width 23 height 9
type input "3:00PM"
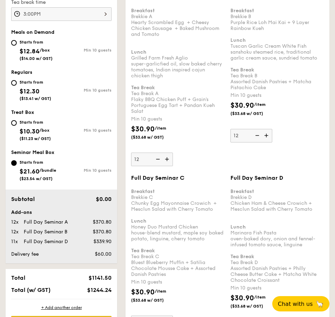
scroll to position [415, 0]
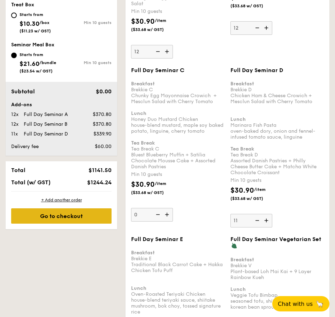
click at [70, 219] on div "Go to checkout" at bounding box center [61, 216] width 100 height 15
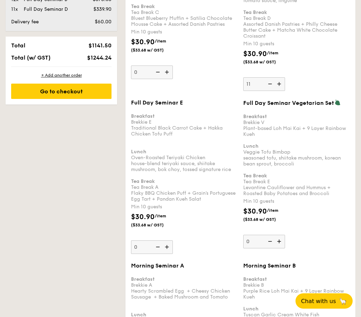
scroll to position [532, 0]
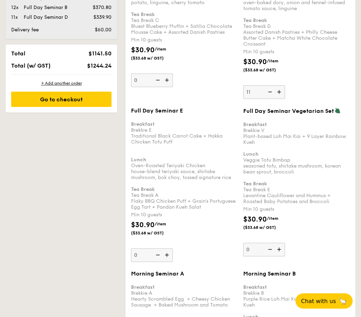
click at [166, 209] on div "Breakfast Brekkie E Traditional Black Carrot Cake + Hakka Chicken Tofu Puff Lun…" at bounding box center [184, 162] width 107 height 95
click at [166, 249] on input "0" at bounding box center [152, 256] width 42 height 14
click at [160, 180] on div "Breakfast Brekkie E Traditional Black Carrot Cake + Hakka Chicken Tofu Puff Lun…" at bounding box center [184, 162] width 107 height 95
click at [160, 249] on input "0" at bounding box center [152, 256] width 42 height 14
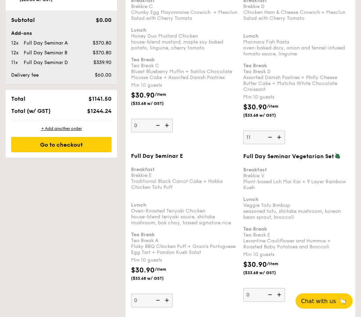
scroll to position [497, 0]
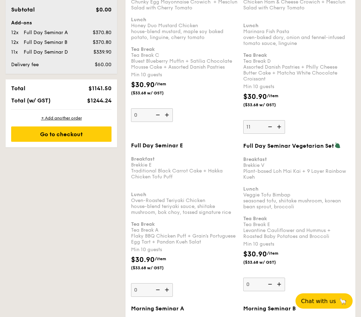
click at [172, 176] on div "Breakfast Brekkie E Traditional Black Carrot Cake + Hakka Chicken Tofu Puff Lun…" at bounding box center [184, 197] width 107 height 95
click at [172, 284] on input "0" at bounding box center [152, 291] width 42 height 14
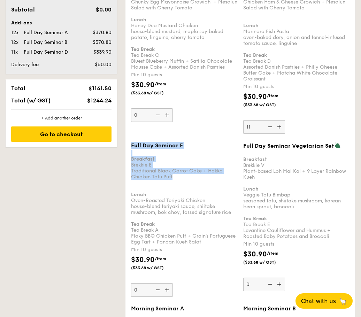
drag, startPoint x: 176, startPoint y: 177, endPoint x: 128, endPoint y: 171, distance: 48.5
click at [138, 172] on div "Breakfast Brekkie E Traditional Black Carrot Cake + Hakka Chicken Tofu Puff Lun…" at bounding box center [184, 197] width 107 height 95
click at [138, 284] on input "0" at bounding box center [152, 291] width 42 height 14
drag, startPoint x: 181, startPoint y: 179, endPoint x: 129, endPoint y: 173, distance: 52.0
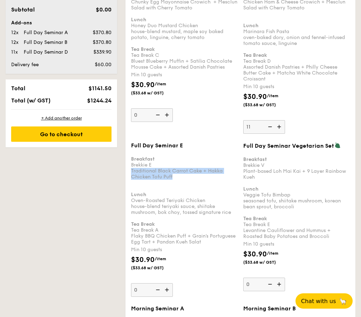
click at [129, 173] on div "Full Day Seminar E Breakfast Brekkie E Traditional Black Carrot Cake + Hakka Ch…" at bounding box center [184, 219] width 112 height 155
copy div "Traditional Black Carrot Cake + Hakka Chicken Tofu Puff"
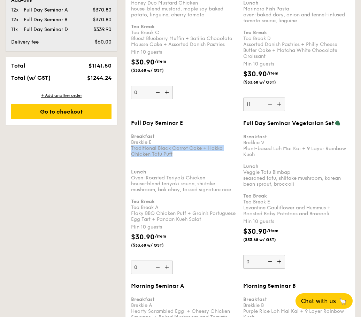
scroll to position [532, 0]
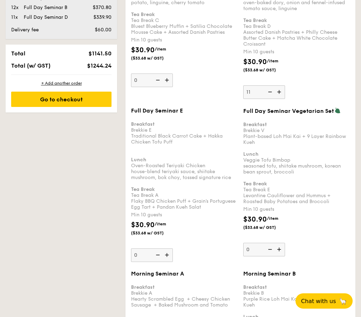
click at [146, 167] on div "Breakfast Brekkie E Traditional Black Carrot Cake + Hakka Chicken Tofu Puff Lun…" at bounding box center [184, 162] width 107 height 95
click at [146, 249] on input "0" at bounding box center [152, 256] width 42 height 14
click at [131, 166] on div "Breakfast Brekkie E Traditional Black Carrot Cake + Hakka Chicken Tofu Puff Lun…" at bounding box center [184, 162] width 107 height 95
click at [131, 249] on input "0" at bounding box center [152, 256] width 42 height 14
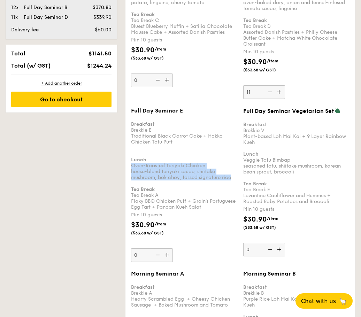
drag, startPoint x: 133, startPoint y: 166, endPoint x: 234, endPoint y: 180, distance: 102.8
click at [234, 180] on div "Breakfast Brekkie E Traditional Black Carrot Cake + Hakka Chicken Tofu Puff Lun…" at bounding box center [184, 162] width 107 height 95
copy div "Oven-Roasted Teriyaki Chicken house-blend teriyaki sauce, shiitake mushroom, bo…"
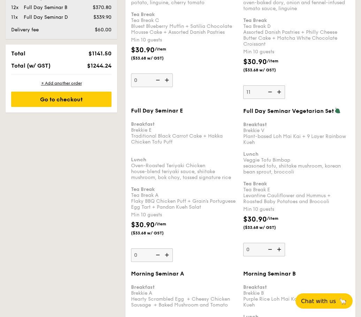
click at [130, 201] on div "Full Day Seminar E Breakfast Brekkie E Traditional Black Carrot Cake + Hakka Ch…" at bounding box center [184, 184] width 112 height 155
drag, startPoint x: 131, startPoint y: 201, endPoint x: 212, endPoint y: 210, distance: 81.4
click at [212, 210] on div "Full Day Seminar E Breakfast Brekkie E Traditional Black Carrot Cake + Hakka Ch…" at bounding box center [184, 184] width 112 height 155
copy div "Flaky BBQ Chicken Puff + Grain's Portuguese Egg Tart + Pandan Kueh Salat"
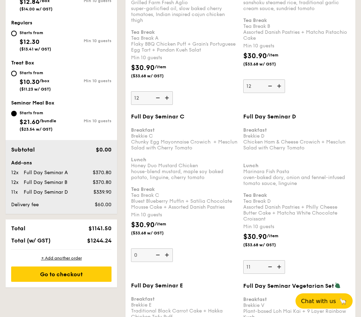
scroll to position [358, 0]
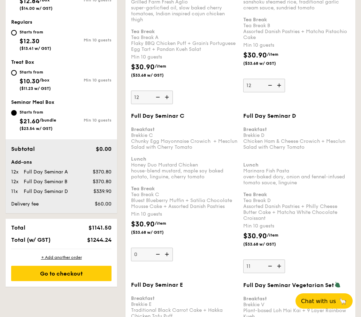
click at [138, 141] on div "Breakfast Brekkie C Chunky Egg Mayonnaise Crowich  + Mesclun Salad with Cherry …" at bounding box center [184, 165] width 107 height 89
click at [138, 248] on input "0" at bounding box center [152, 255] width 42 height 14
drag, startPoint x: 129, startPoint y: 141, endPoint x: 196, endPoint y: 149, distance: 67.9
click at [196, 149] on div "Full Day Seminar C Breakfast Brekkie C Chunky Egg Mayonnaise Crowich  + Mesclun…" at bounding box center [184, 187] width 112 height 149
copy div "Chunky Egg Mayonnaise Crowich  + Mesclun Salad with Cherry Tomato"
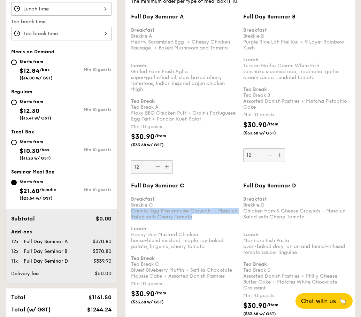
scroll to position [323, 0]
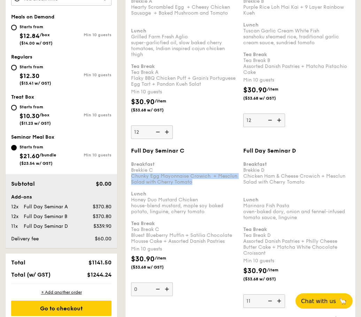
click at [150, 205] on div "Breakfast Brekkie C Chunky Egg Mayonnaise Crowich  + Mesclun Salad with Cherry …" at bounding box center [184, 200] width 107 height 89
click at [150, 283] on input "0" at bounding box center [152, 290] width 42 height 14
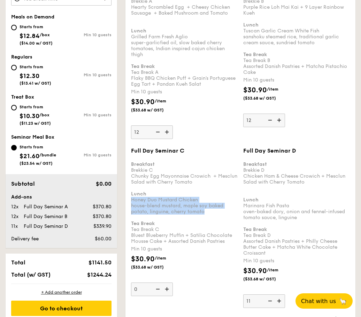
drag, startPoint x: 131, startPoint y: 198, endPoint x: 209, endPoint y: 212, distance: 79.4
click at [209, 212] on div "Full Day Seminar C Breakfast Brekkie C Chunky Egg Mayonnaise Crowich  + Mesclun…" at bounding box center [184, 222] width 112 height 149
copy div "Honey Duo Mustard Chicken house-blend mustard, maple soy baked potato, linguine…"
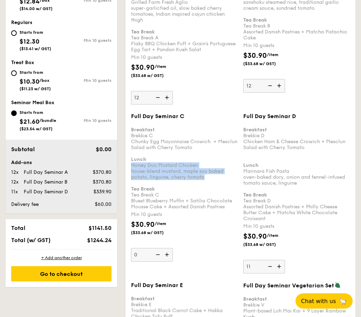
scroll to position [358, 0]
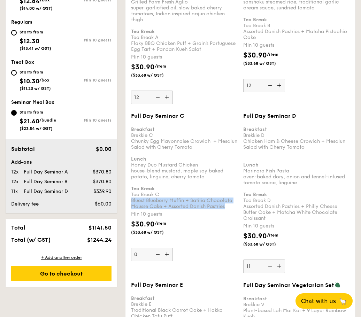
drag, startPoint x: 131, startPoint y: 199, endPoint x: 232, endPoint y: 208, distance: 100.8
click at [232, 208] on div "Breakfast Brekkie C Chunky Egg Mayonnaise Crowich  + Mesclun Salad with Cherry …" at bounding box center [184, 165] width 107 height 89
copy div "Bluest Blueberry Muffin + Satilia Chocolate Mousse Cake + Assorted Danish Pastr…"
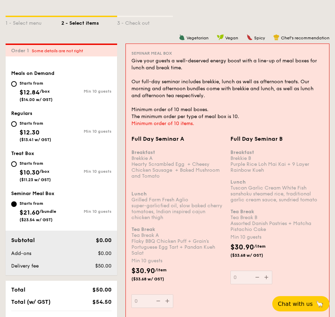
scroll to position [174, 0]
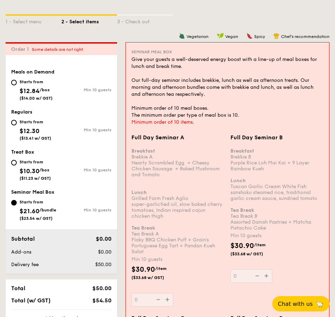
click at [159, 116] on div "Give your guests a well-deserved energy boost with a line-up of meal boxes for …" at bounding box center [227, 87] width 192 height 63
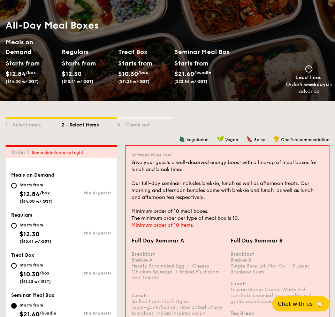
scroll to position [70, 0]
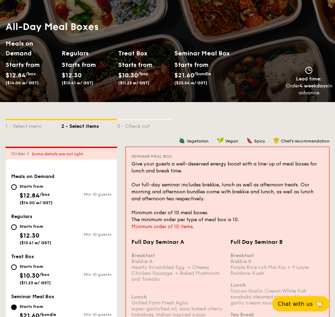
click at [226, 115] on div "1 - Select menu 2 - Select items 3 - Check out" at bounding box center [168, 124] width 324 height 45
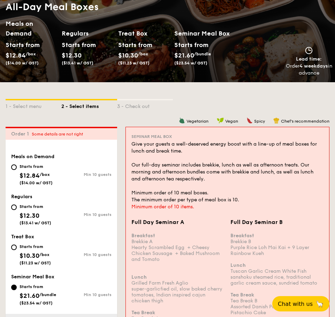
scroll to position [70, 0]
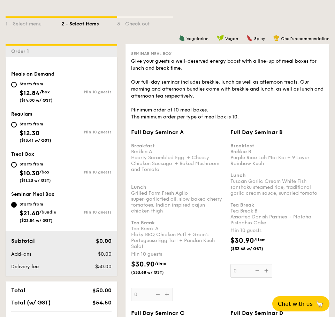
scroll to position [209, 0]
